Goal: Find specific page/section: Find specific page/section

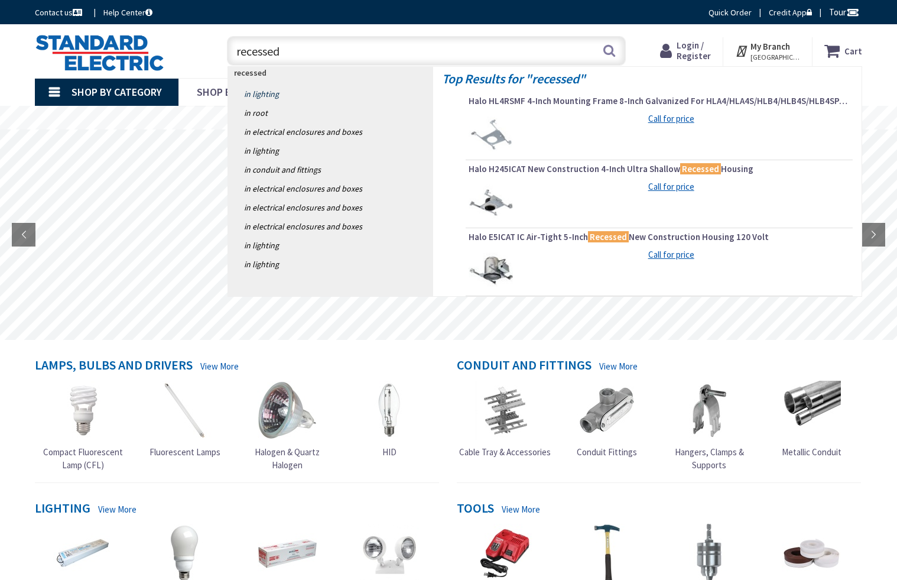
type input "recessed"
click at [264, 92] on link "in Lighting" at bounding box center [330, 93] width 205 height 19
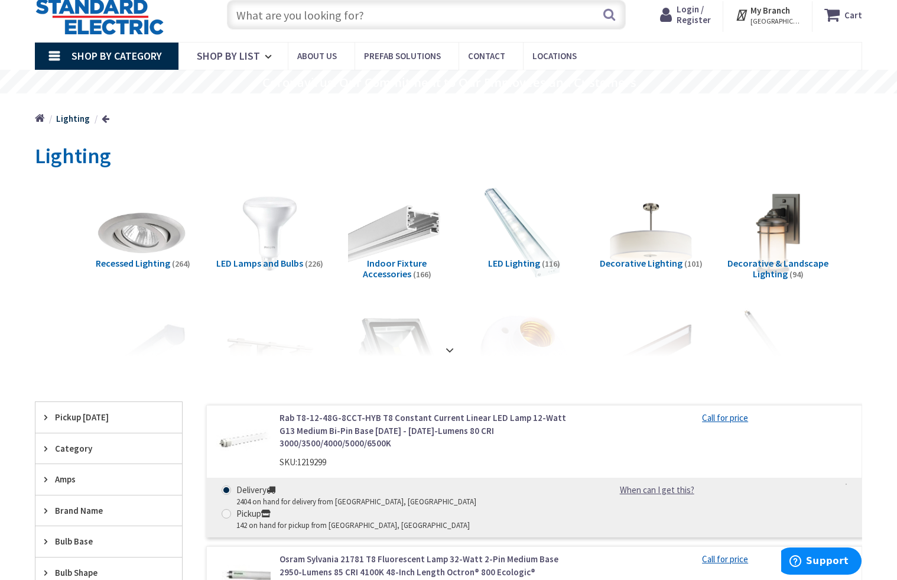
scroll to position [39, 0]
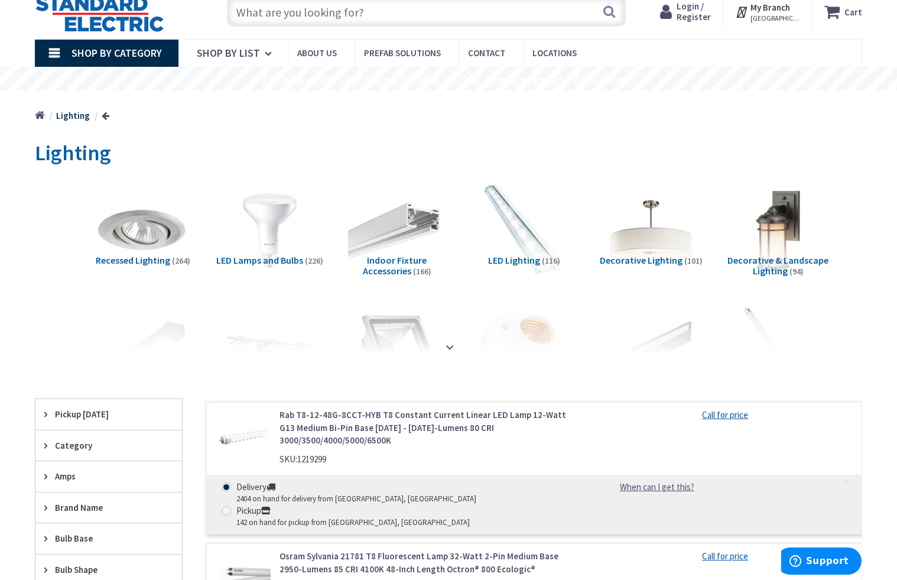
click at [151, 259] on span "Recessed Lighting" at bounding box center [133, 260] width 74 height 12
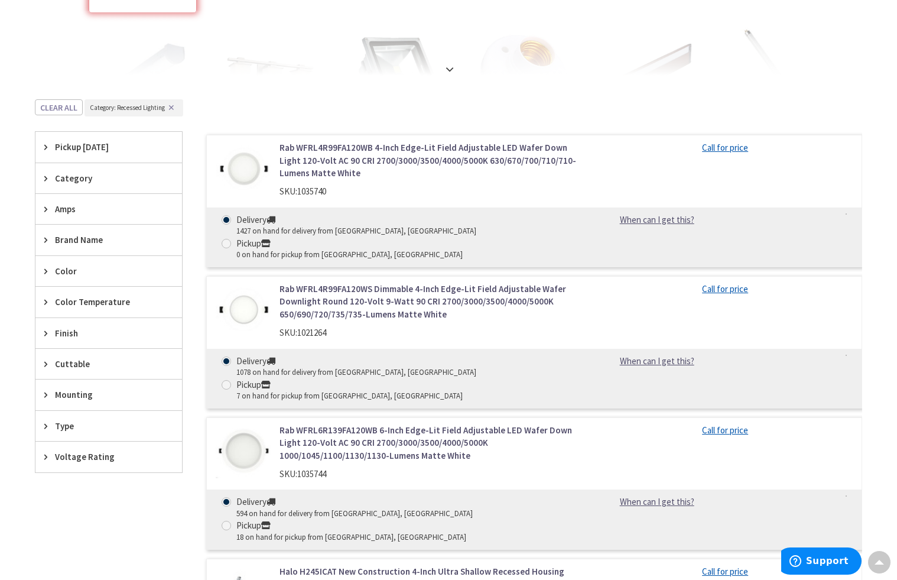
scroll to position [317, 0]
click at [45, 177] on icon at bounding box center [48, 177] width 9 height 9
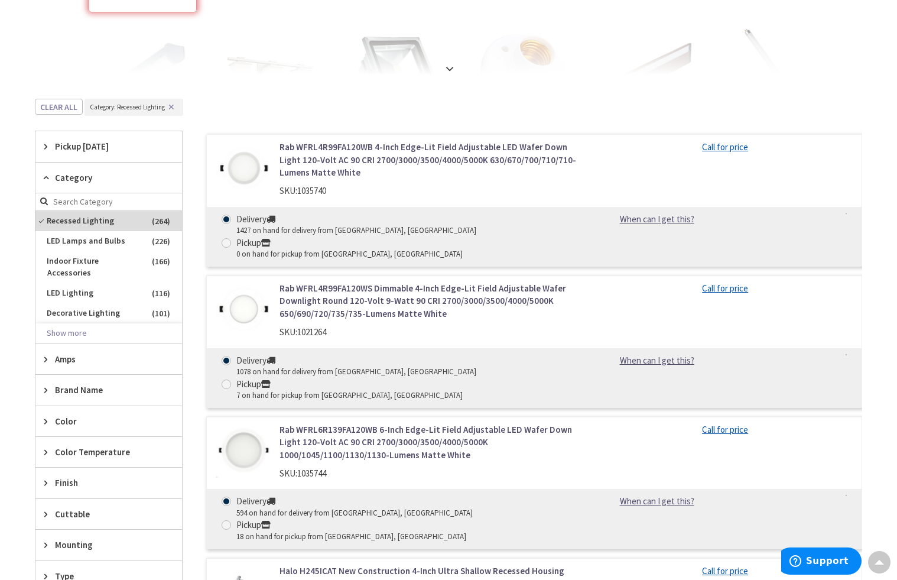
click at [214, 115] on div "Clear all Category : Category: Recessed Lighting ✕" at bounding box center [448, 115] width 827 height 32
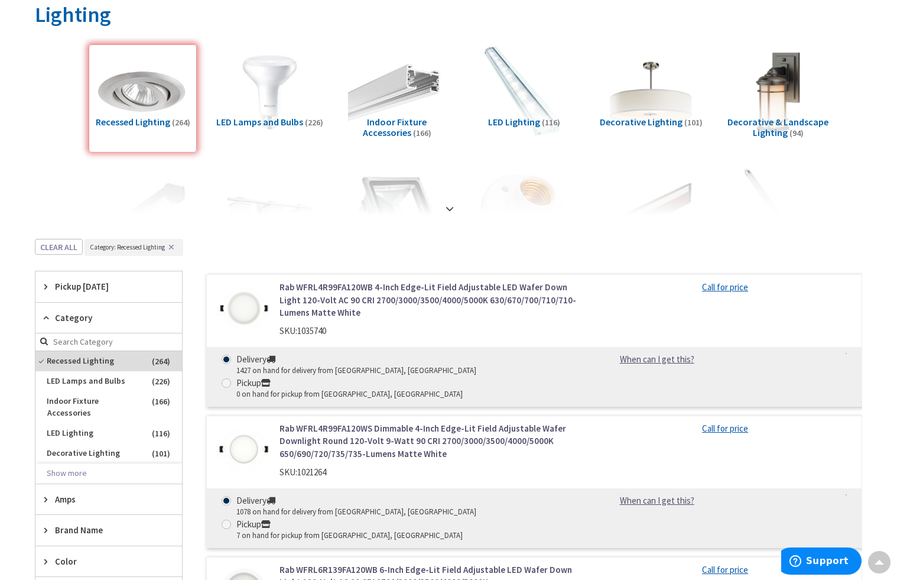
scroll to position [0, 0]
